Goal: Obtain resource: Download file/media

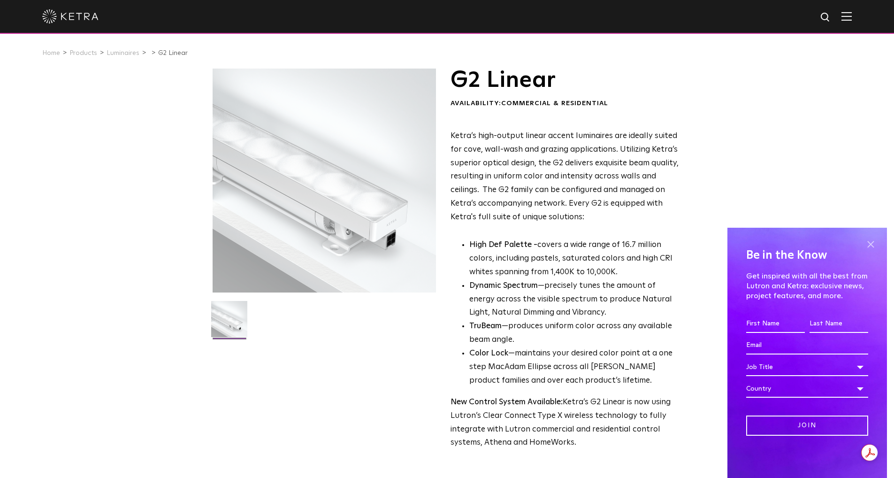
click at [869, 242] on span at bounding box center [871, 244] width 14 height 14
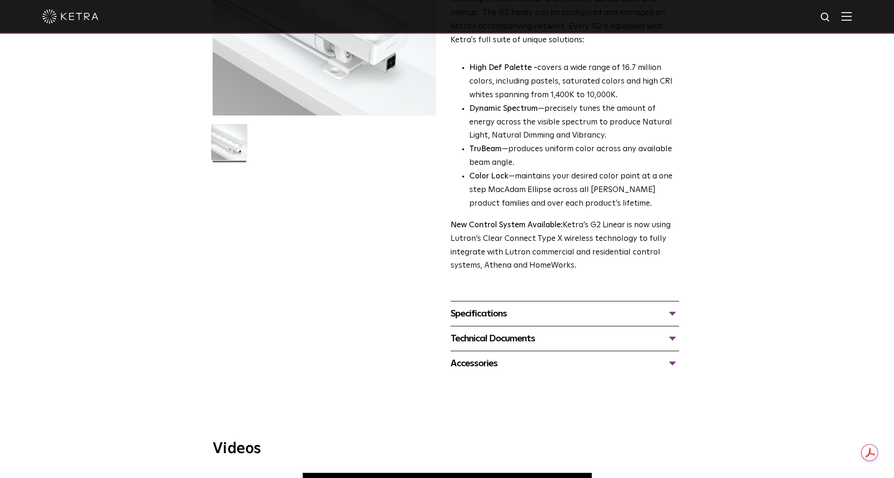
scroll to position [188, 0]
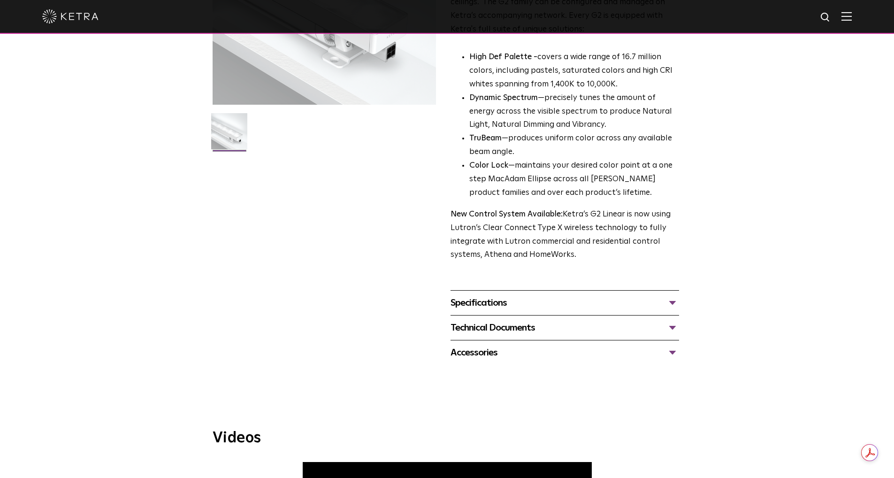
click at [672, 300] on div "Specifications" at bounding box center [565, 302] width 229 height 15
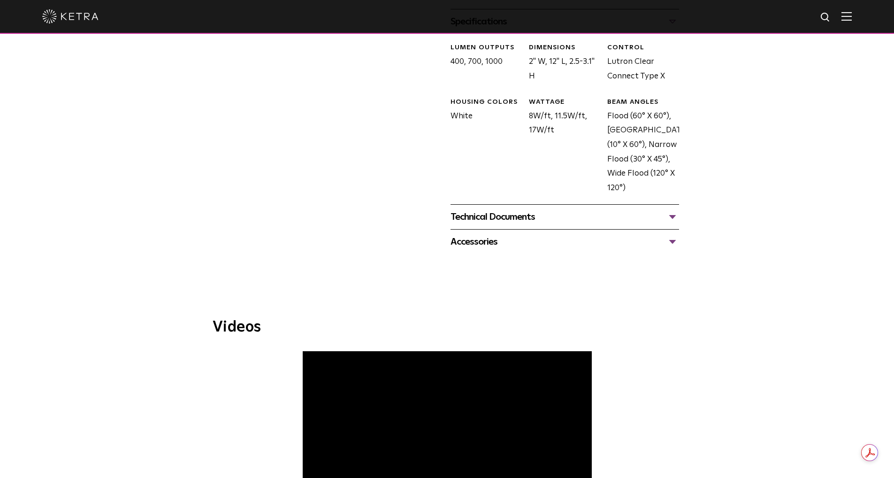
scroll to position [469, 0]
click at [672, 214] on div "Technical Documents" at bounding box center [565, 216] width 229 height 15
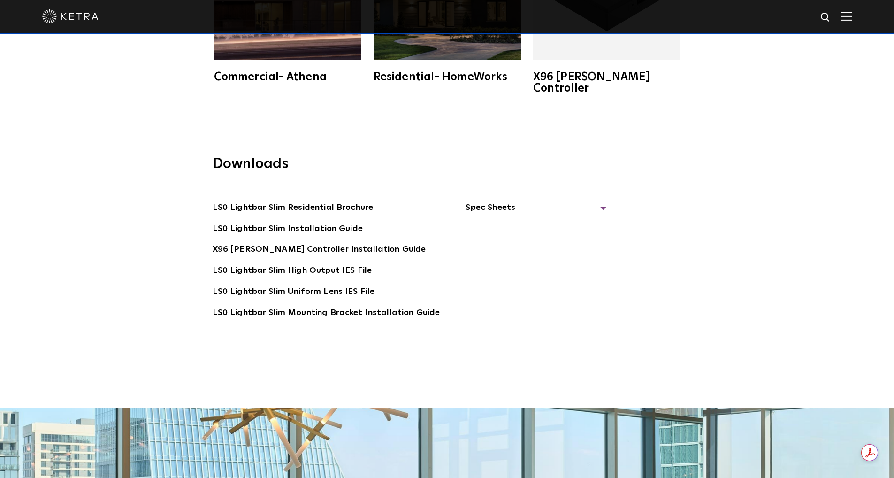
scroll to position [1971, 0]
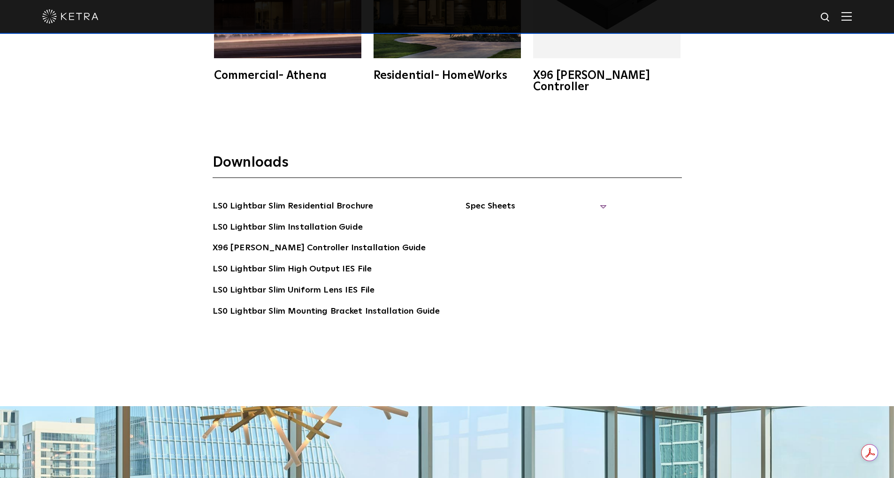
click at [496, 199] on span "Spec Sheets" at bounding box center [536, 209] width 141 height 21
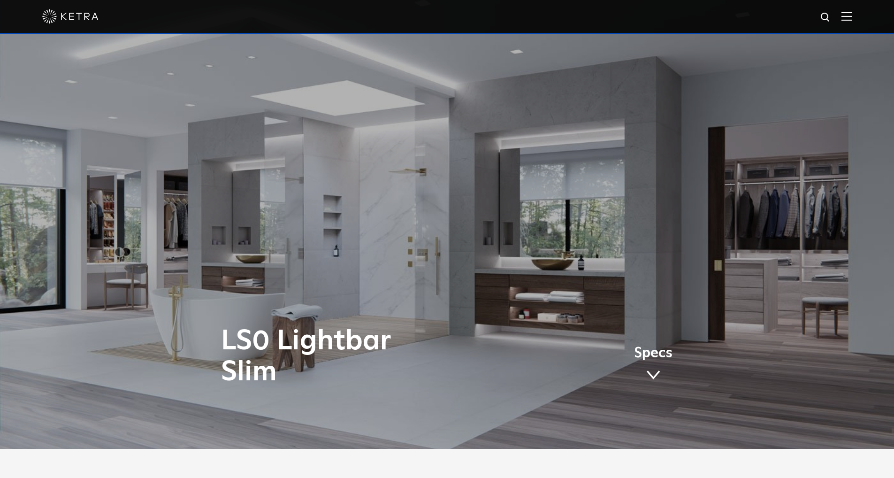
scroll to position [0, 0]
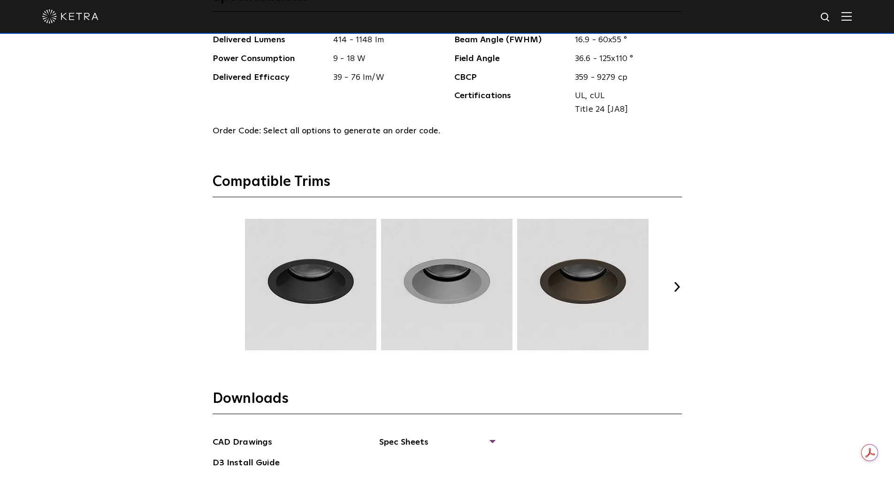
scroll to position [1361, 0]
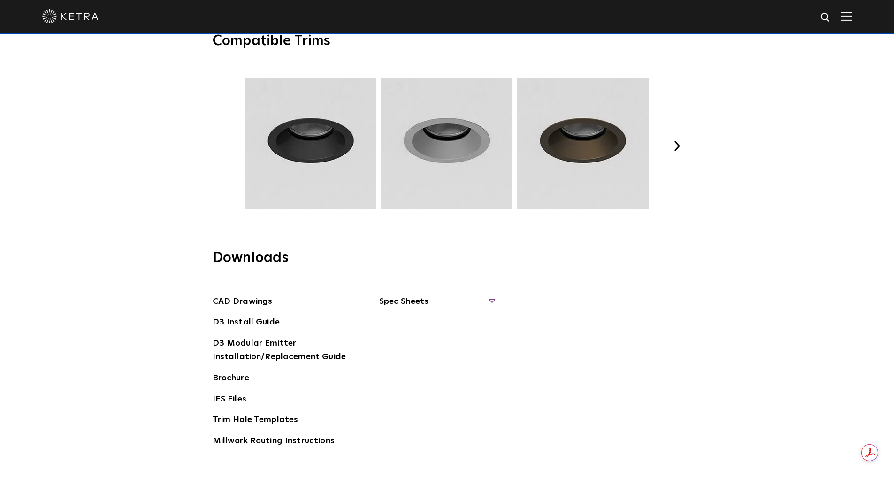
click at [404, 299] on span "Spec Sheets" at bounding box center [436, 305] width 115 height 21
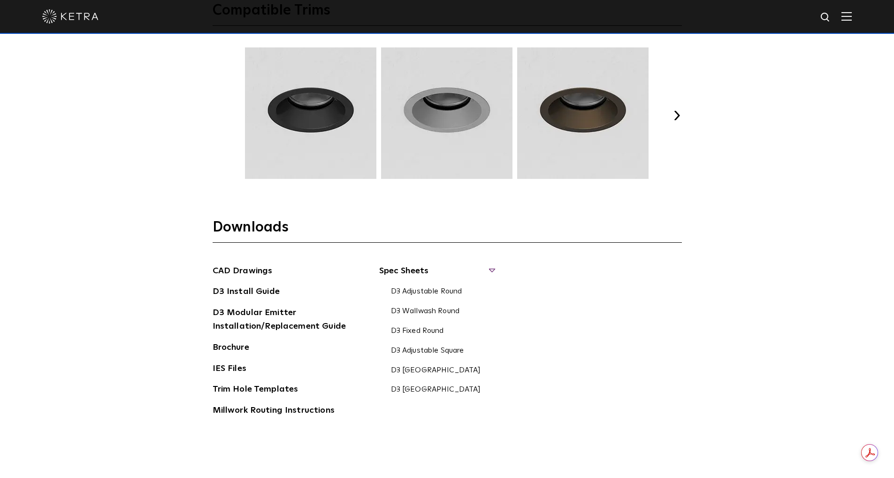
scroll to position [1408, 0]
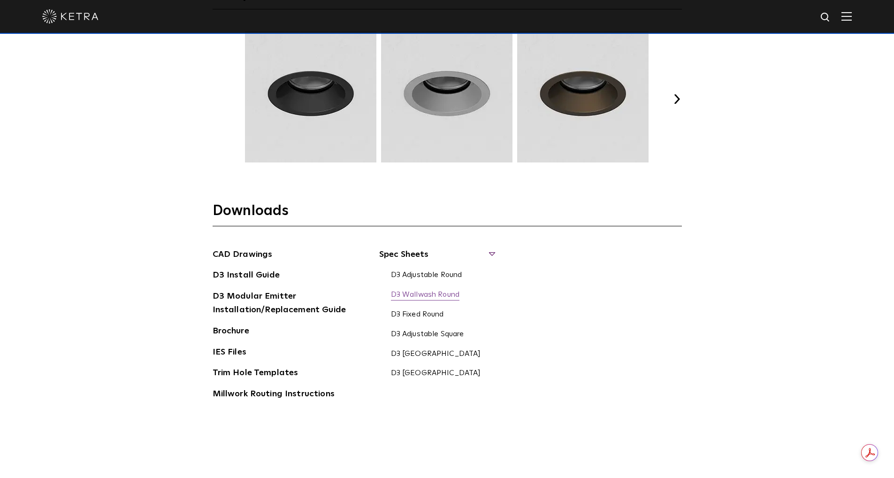
click at [434, 296] on link "D3 Wallwash Round" at bounding box center [425, 295] width 69 height 10
click at [402, 312] on link "D3 Fixed Round" at bounding box center [417, 315] width 53 height 10
click at [436, 275] on link "D3 Adjustable Round" at bounding box center [426, 275] width 71 height 10
click at [429, 291] on link "D3 Wallwash Round" at bounding box center [425, 295] width 69 height 10
